Goal: Check status: Check status

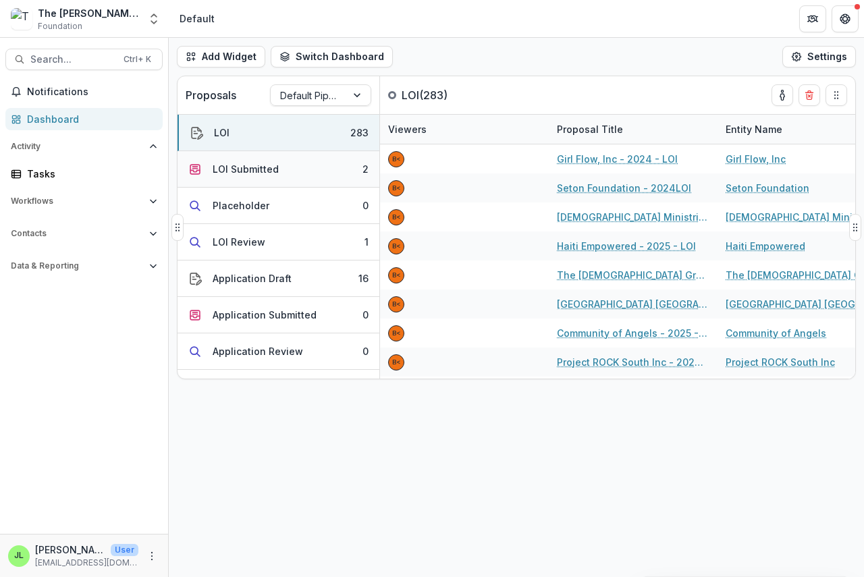
click at [233, 165] on div "LOI Submitted" at bounding box center [246, 169] width 66 height 14
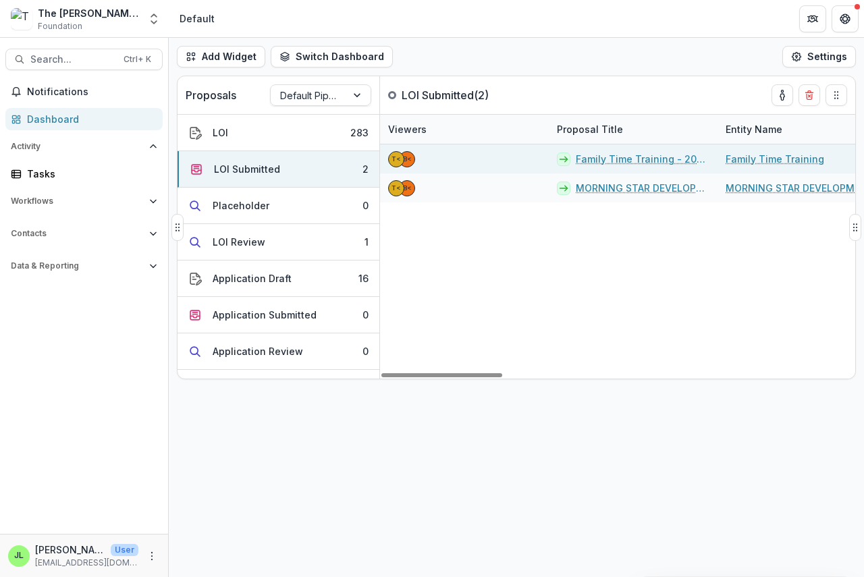
click at [628, 165] on link "Family Time Training - 2025 - LOI" at bounding box center [642, 159] width 134 height 14
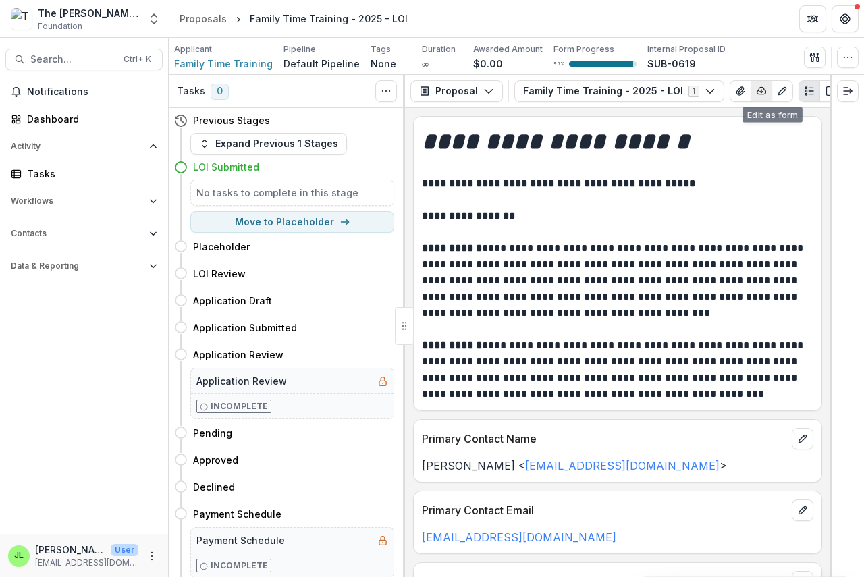
click at [756, 89] on icon "button" at bounding box center [761, 91] width 11 height 11
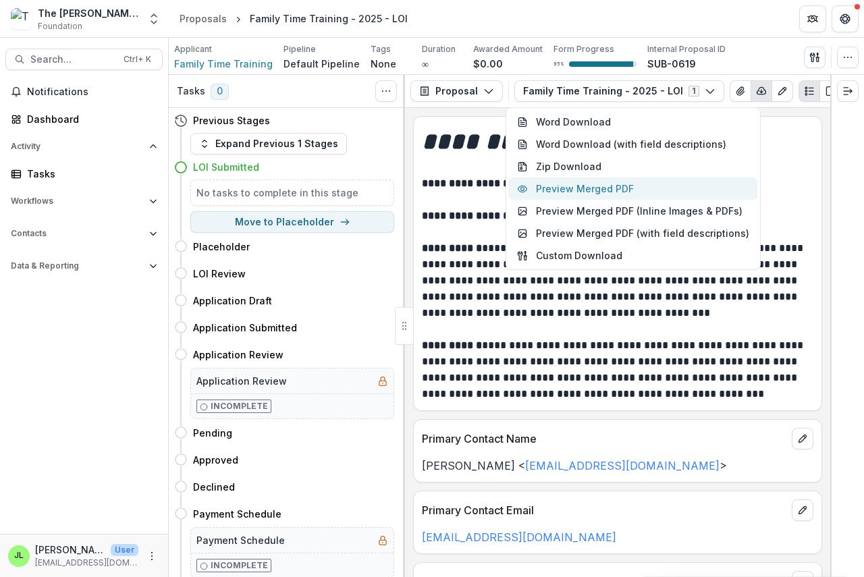
click at [627, 192] on button "Preview Merged PDF" at bounding box center [633, 188] width 248 height 22
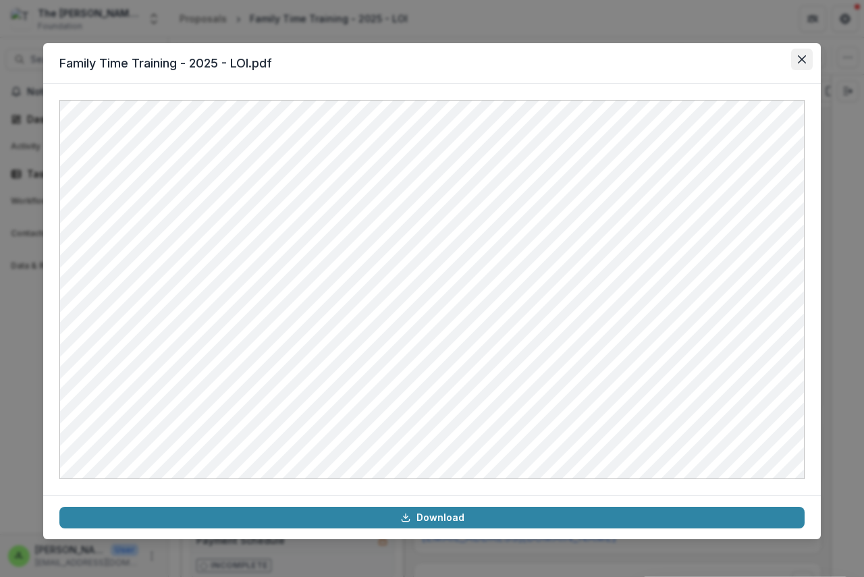
click at [799, 57] on icon "Close" at bounding box center [801, 59] width 8 height 8
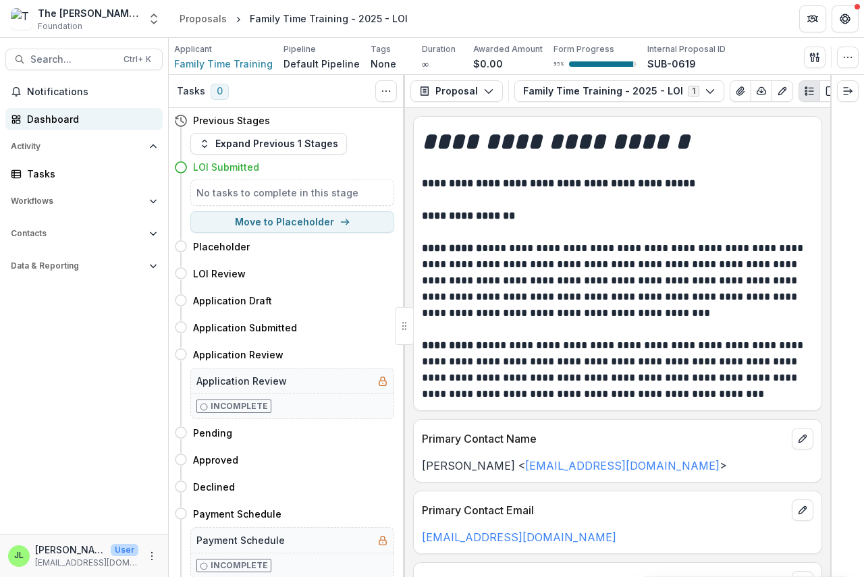
click at [46, 115] on div "Dashboard" at bounding box center [89, 119] width 125 height 14
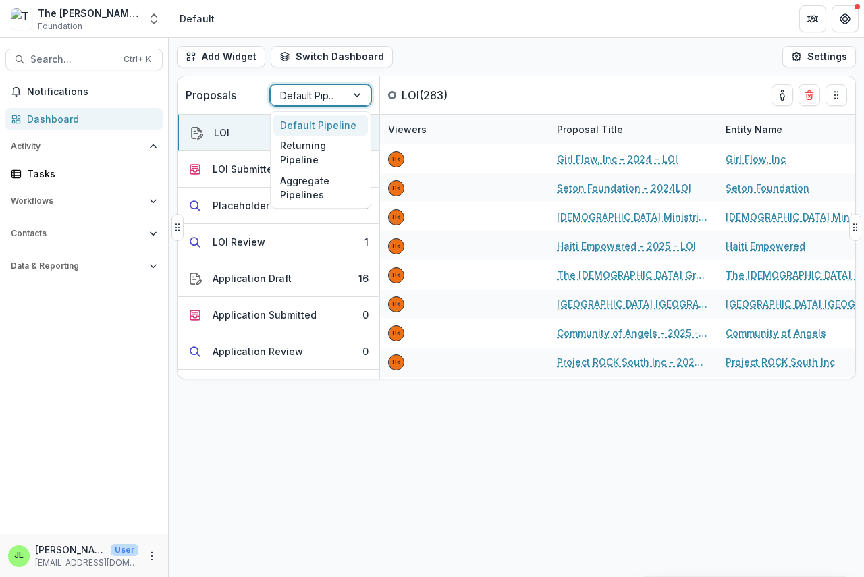
click at [327, 97] on div at bounding box center [308, 95] width 57 height 17
click at [296, 158] on div "Returning Pipeline" at bounding box center [320, 153] width 94 height 35
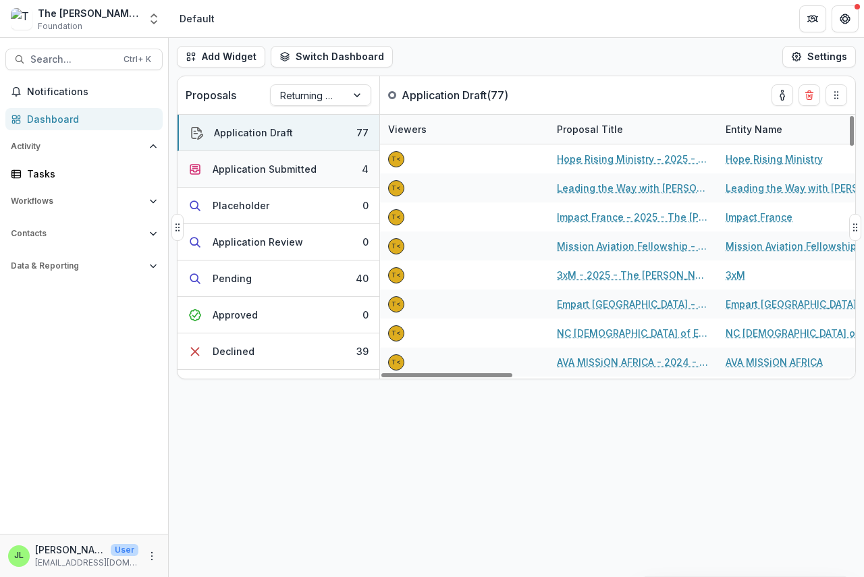
click at [271, 166] on div "Application Submitted" at bounding box center [265, 169] width 104 height 14
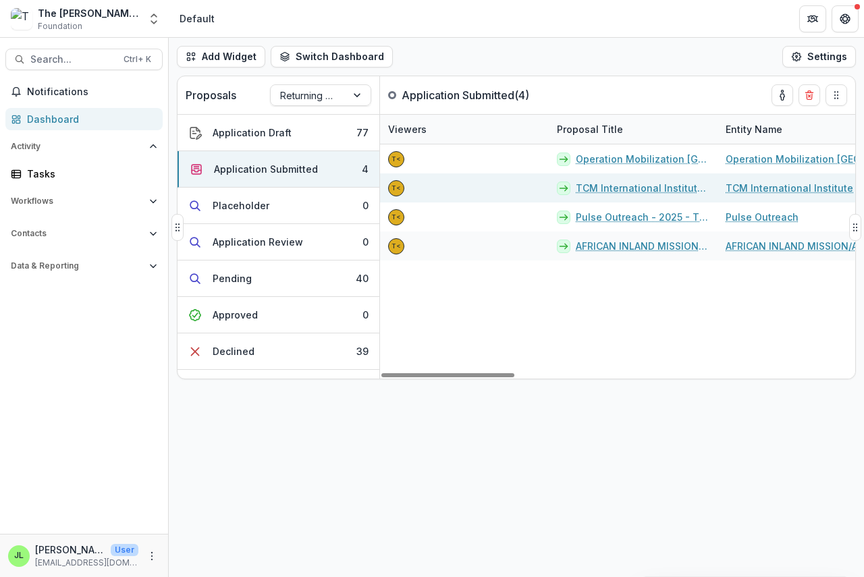
click at [595, 184] on link "TCM International Institute - 2025 - The [PERSON_NAME] Foundation Grant Proposa…" at bounding box center [642, 188] width 134 height 14
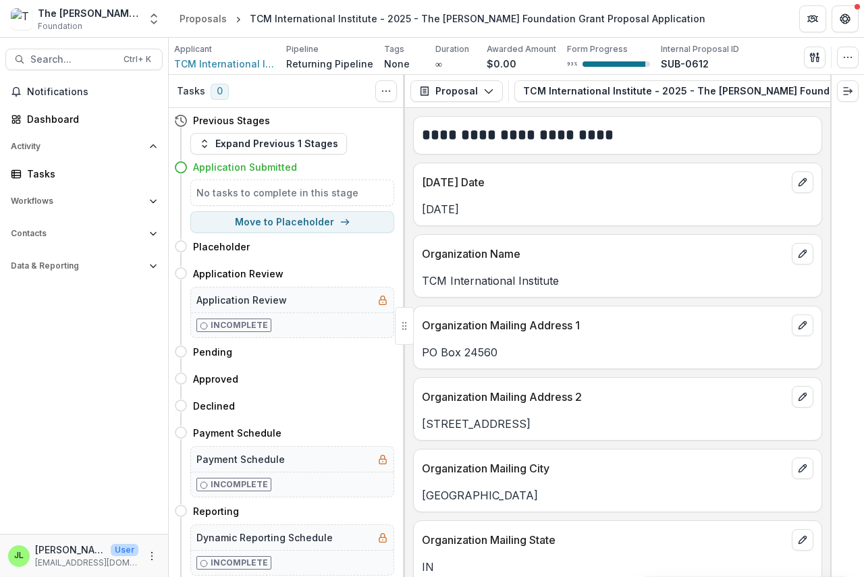
drag, startPoint x: 643, startPoint y: 106, endPoint x: 714, endPoint y: 107, distance: 70.9
click at [714, 107] on div "Proposal Proposal Payments Reports Grant Agreements Board Summaries Bank Detail…" at bounding box center [617, 91] width 425 height 33
click at [815, 89] on icon "button" at bounding box center [820, 91] width 11 height 11
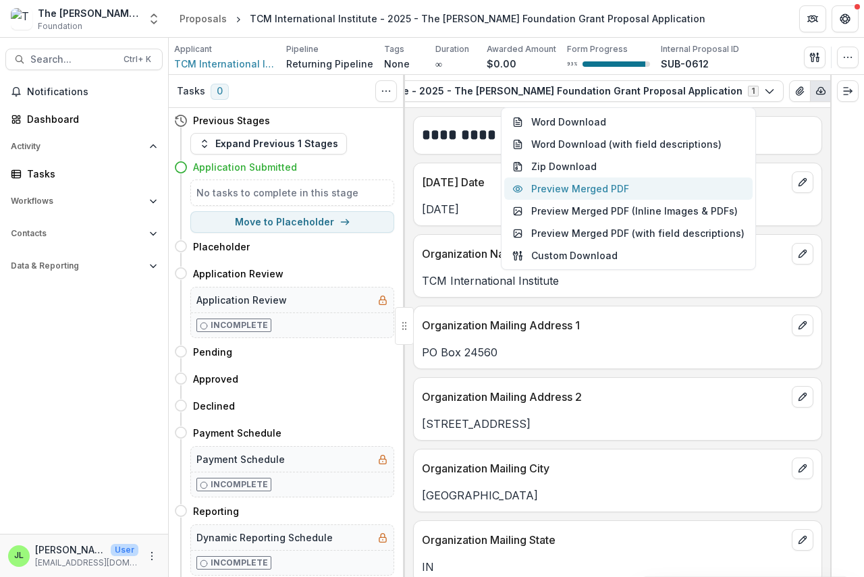
click at [607, 189] on button "Preview Merged PDF" at bounding box center [628, 188] width 248 height 22
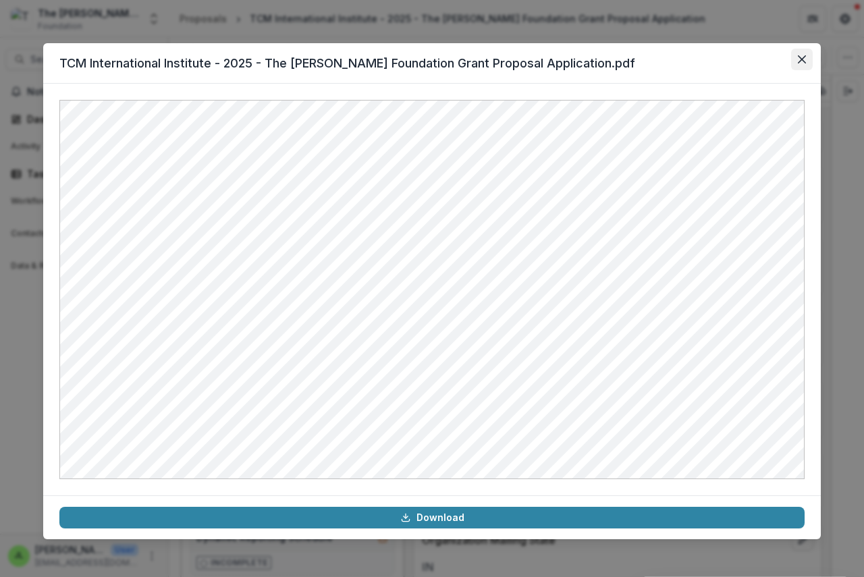
click at [807, 61] on button "Close" at bounding box center [802, 60] width 22 height 22
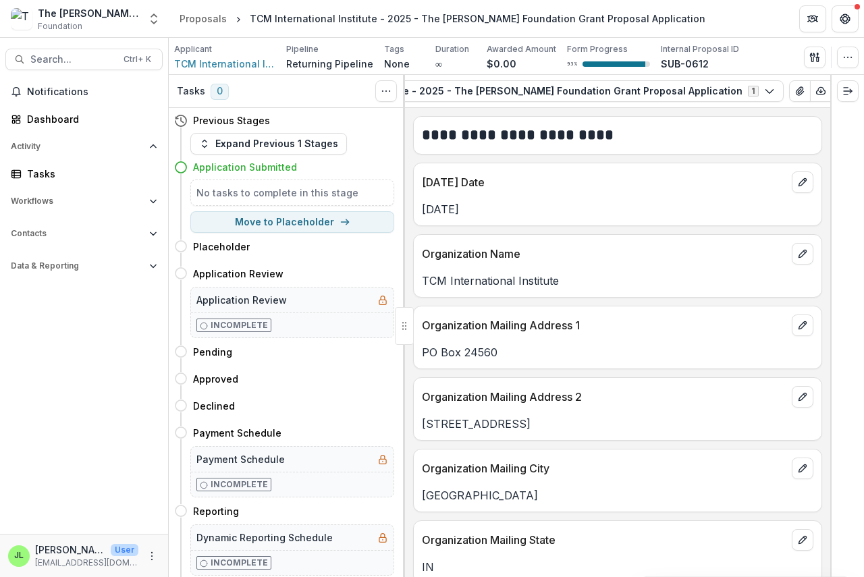
click at [221, 51] on div "Applicant" at bounding box center [224, 49] width 101 height 12
click at [217, 67] on span "TCM International Institute" at bounding box center [224, 64] width 101 height 14
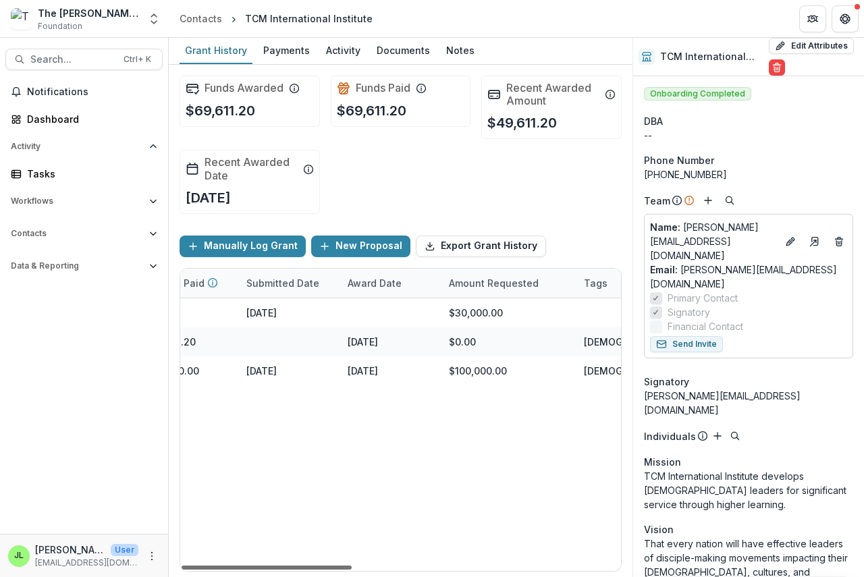
scroll to position [0, 538]
drag, startPoint x: 342, startPoint y: 568, endPoint x: 550, endPoint y: 585, distance: 208.5
click at [351, 569] on div at bounding box center [266, 567] width 170 height 4
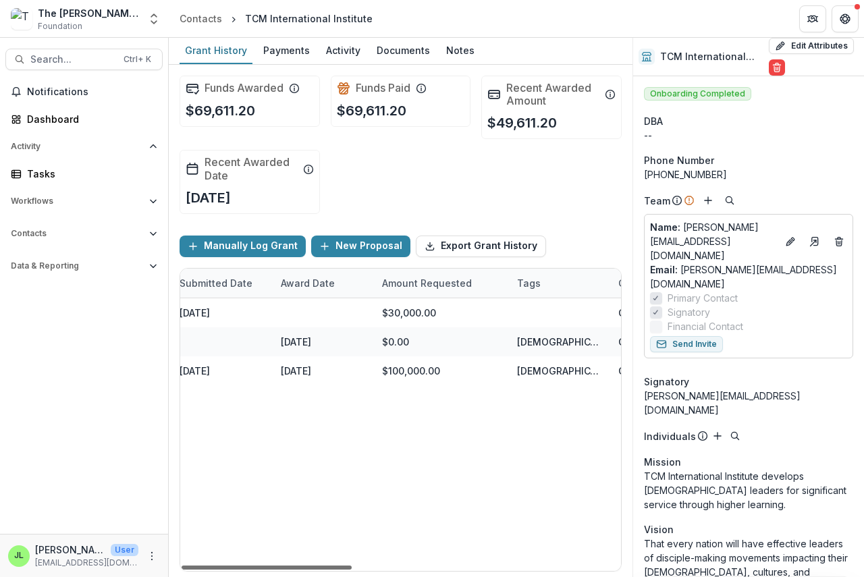
scroll to position [0, 594]
drag, startPoint x: 508, startPoint y: 566, endPoint x: 530, endPoint y: 578, distance: 24.8
click at [351, 569] on div at bounding box center [266, 567] width 170 height 4
